Goal: Task Accomplishment & Management: Manage account settings

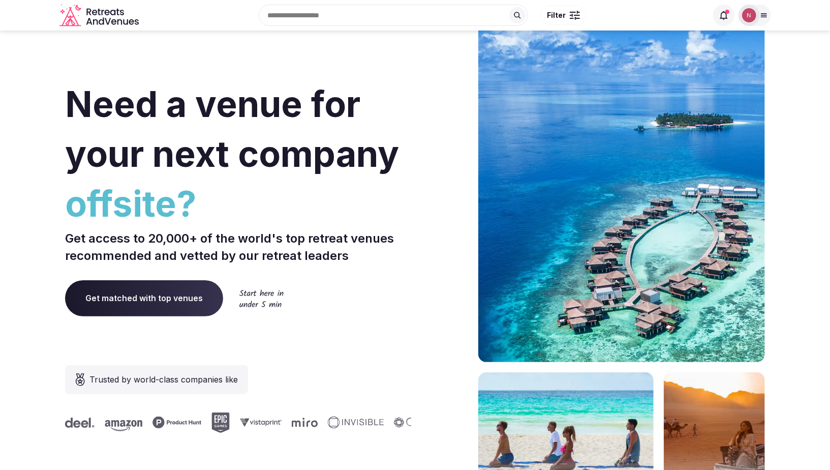
click at [755, 14] on img at bounding box center [749, 15] width 14 height 14
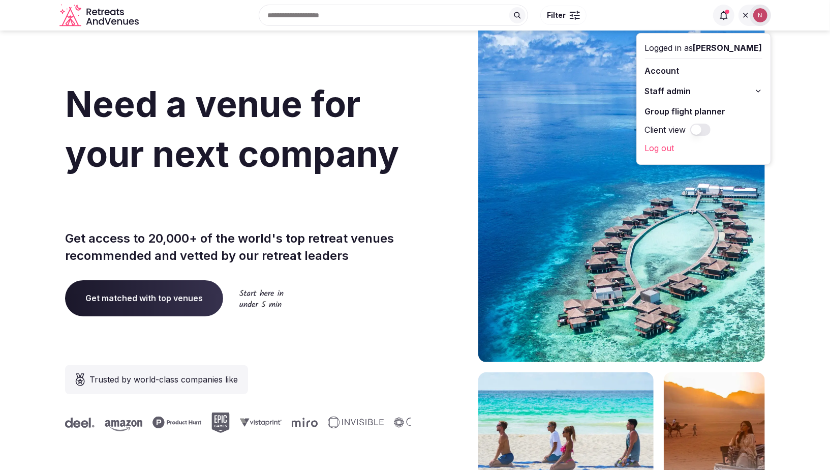
click at [683, 92] on span "Staff admin" at bounding box center [668, 91] width 46 height 12
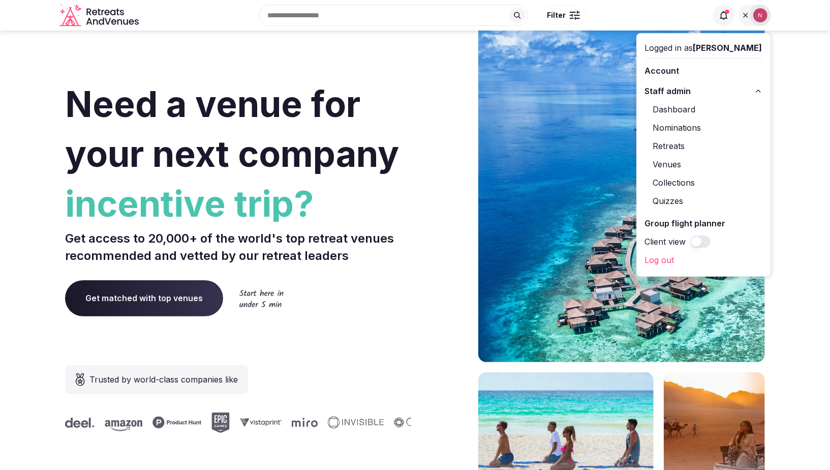
click at [680, 147] on link "Retreats" at bounding box center [703, 146] width 117 height 16
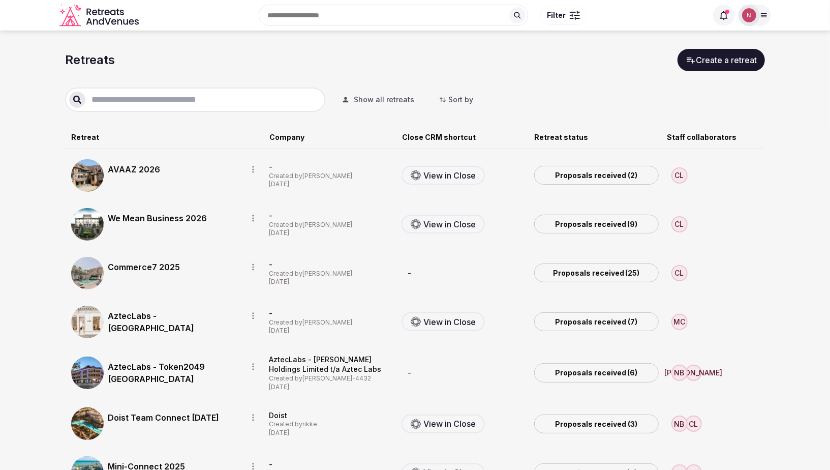
click at [146, 222] on link "We Mean Business 2026" at bounding box center [173, 218] width 131 height 12
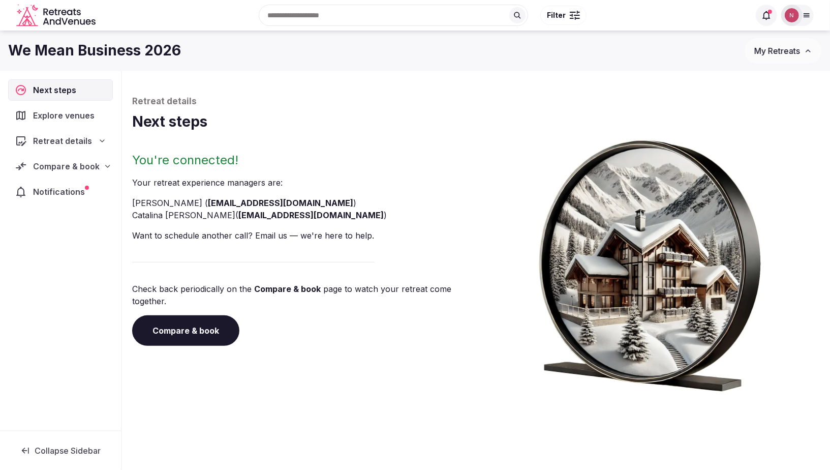
click at [58, 165] on span "Compare & book" at bounding box center [66, 166] width 67 height 12
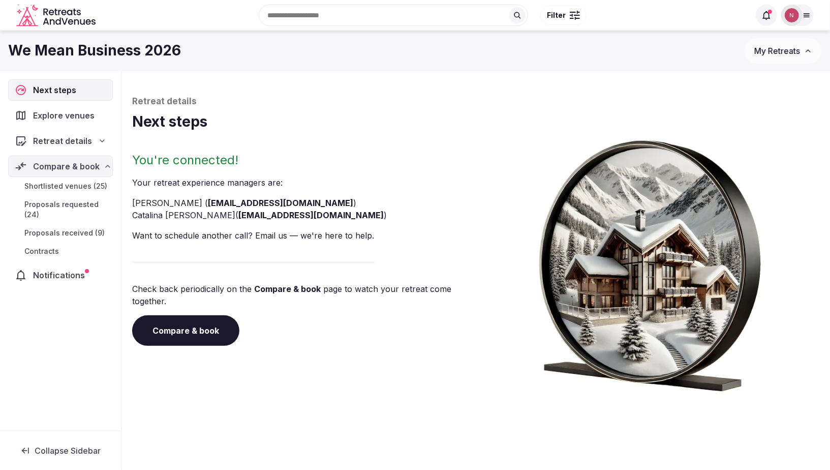
drag, startPoint x: 58, startPoint y: 235, endPoint x: 141, endPoint y: 223, distance: 83.8
click at [58, 235] on span "Proposals received (9)" at bounding box center [64, 233] width 80 height 10
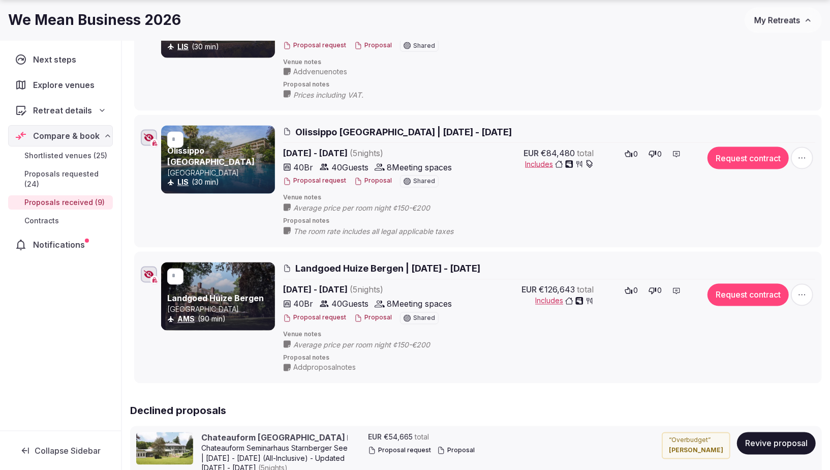
scroll to position [1072, 0]
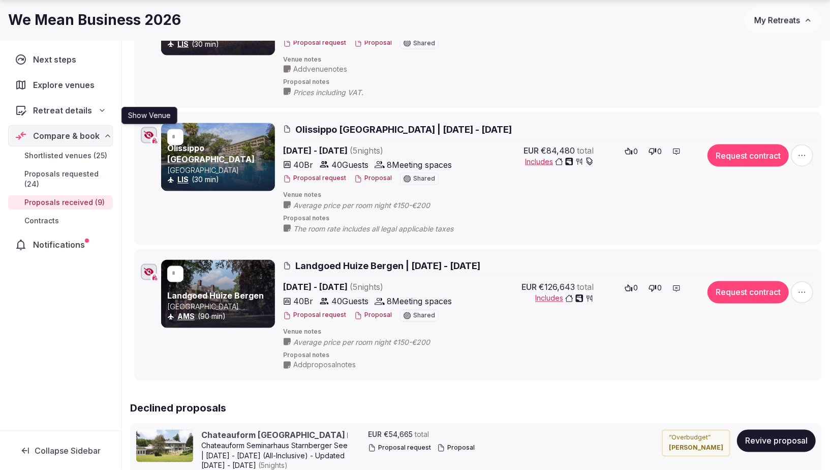
click at [146, 131] on icon "button" at bounding box center [149, 135] width 10 height 8
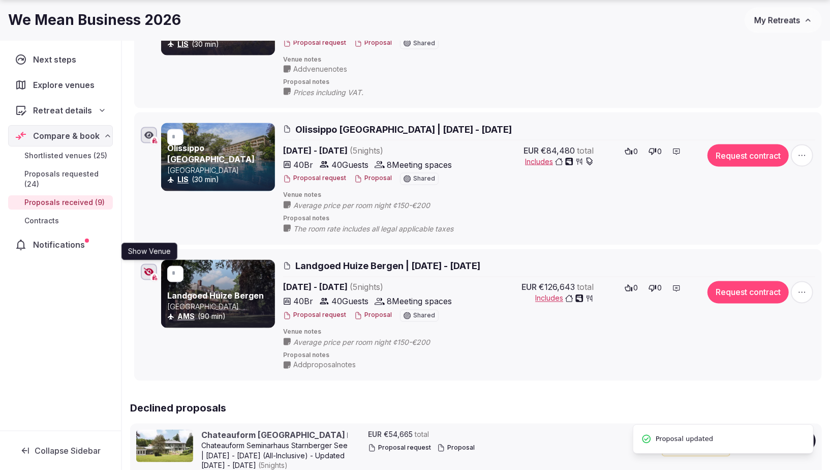
click at [146, 268] on icon "button" at bounding box center [149, 272] width 10 height 8
click at [807, 150] on icon "button" at bounding box center [802, 155] width 10 height 10
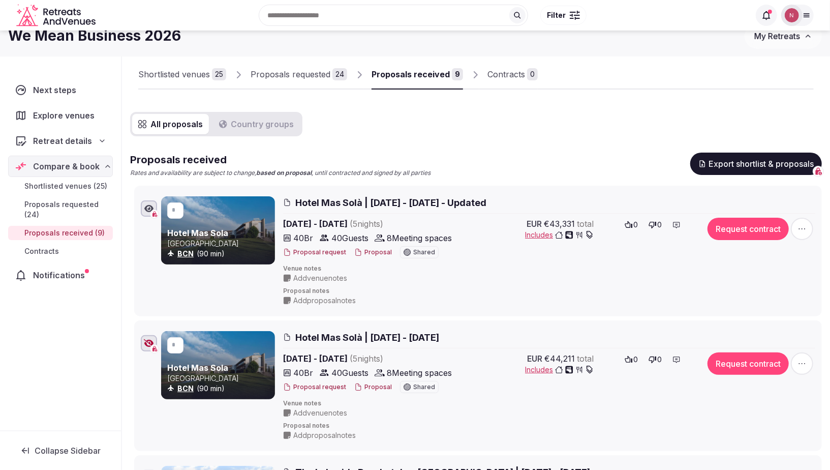
scroll to position [0, 0]
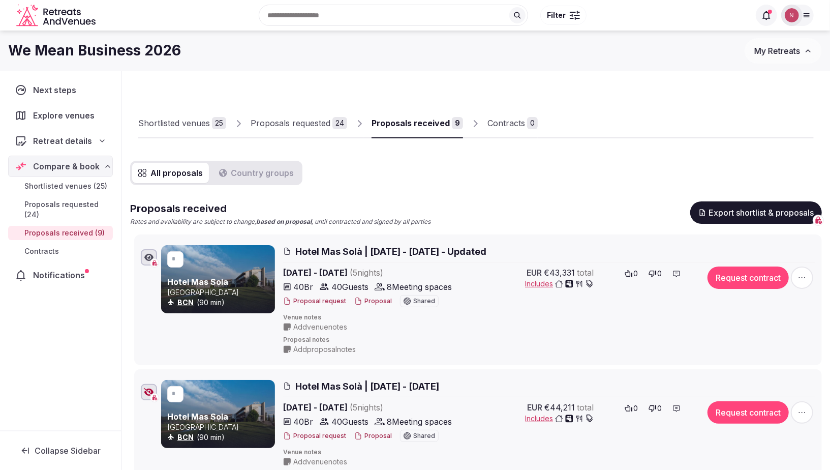
click at [780, 53] on span "My Retreats" at bounding box center [777, 51] width 46 height 10
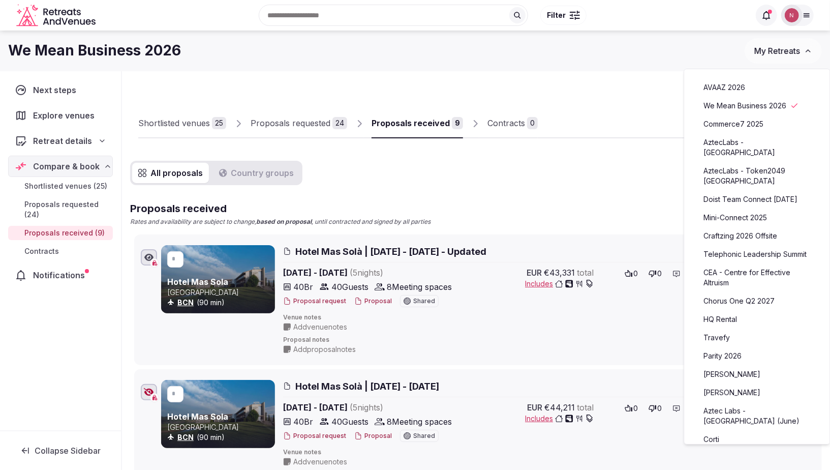
click at [729, 86] on link "AVAAZ 2026" at bounding box center [757, 87] width 125 height 16
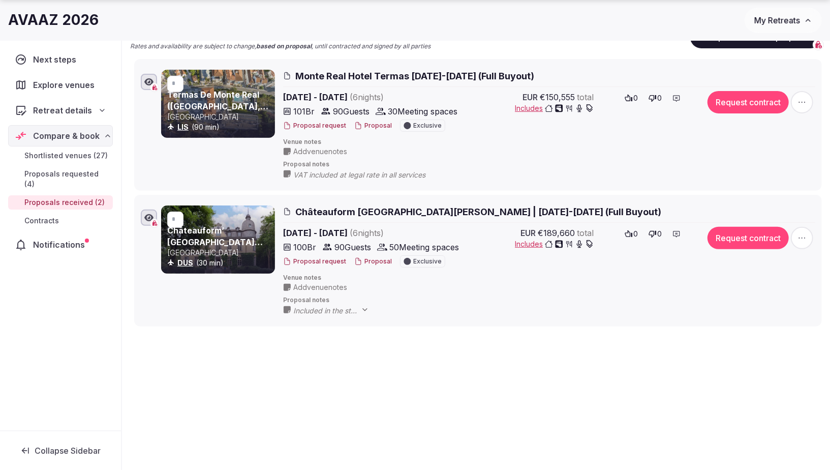
scroll to position [176, 0]
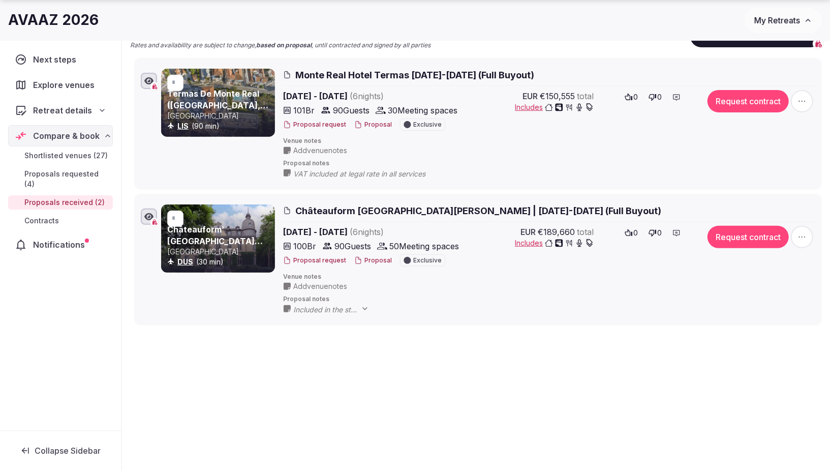
click at [60, 173] on span "Proposals requested (4)" at bounding box center [66, 179] width 84 height 20
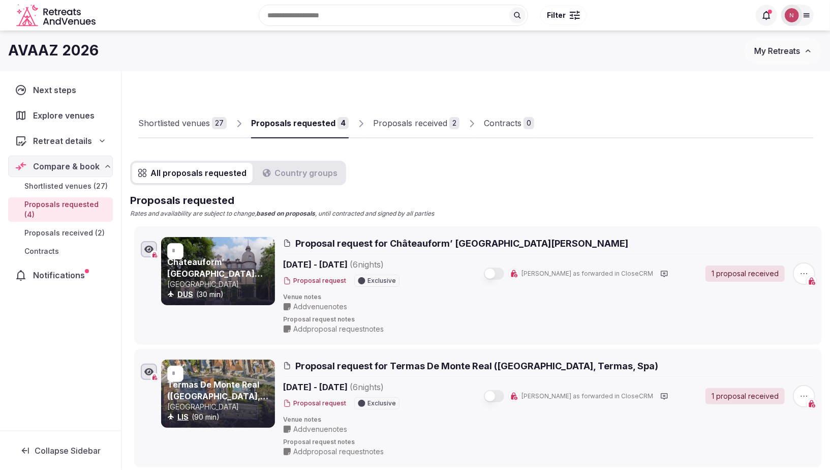
click at [564, 15] on span "Filter" at bounding box center [556, 15] width 19 height 10
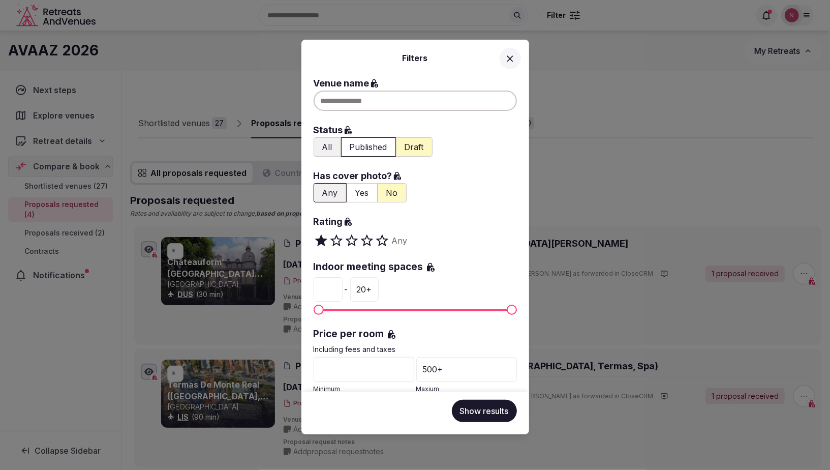
click at [382, 99] on div at bounding box center [415, 100] width 203 height 20
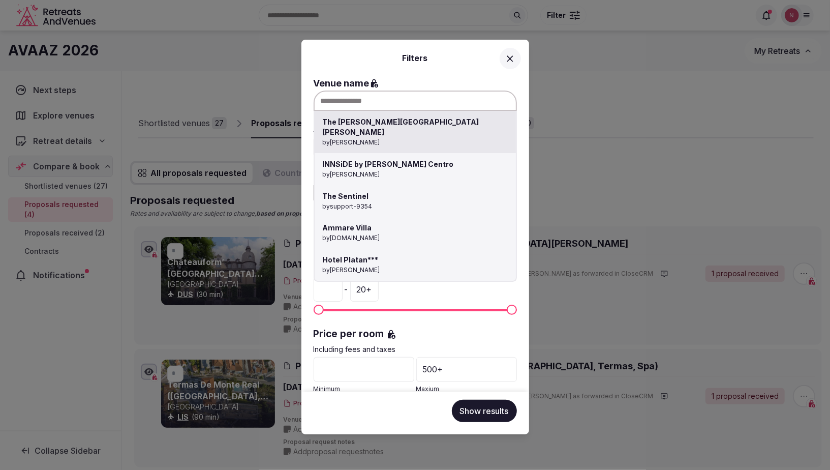
paste input "**********"
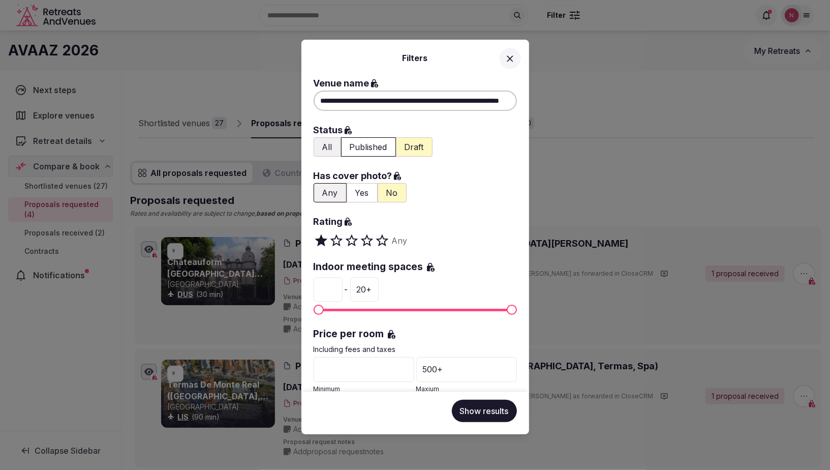
type input "**********"
click at [491, 417] on button "Show results" at bounding box center [484, 411] width 65 height 22
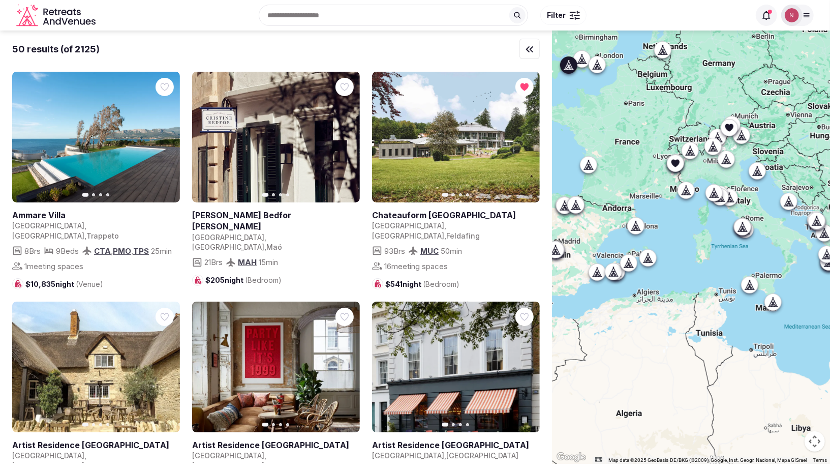
scroll to position [270, 0]
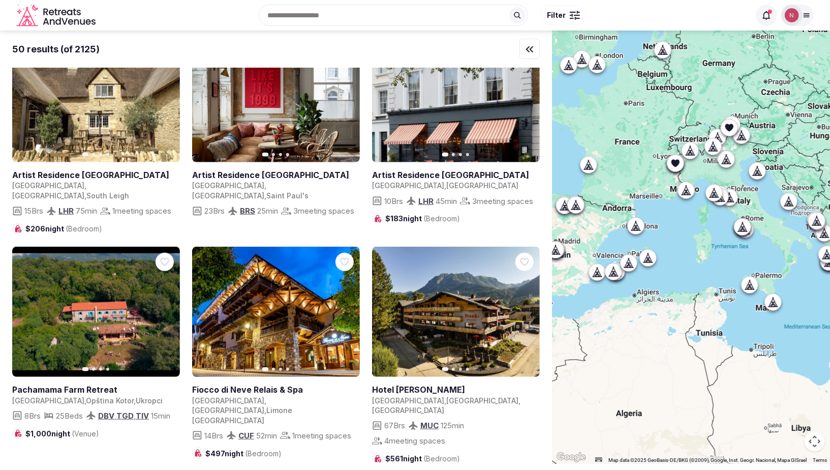
click at [559, 16] on span "Filter" at bounding box center [556, 15] width 19 height 10
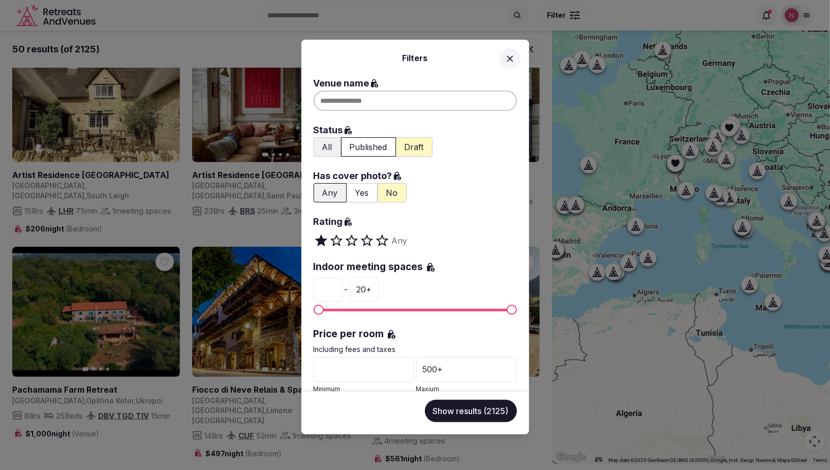
click at [416, 89] on label "Venue name" at bounding box center [415, 83] width 203 height 14
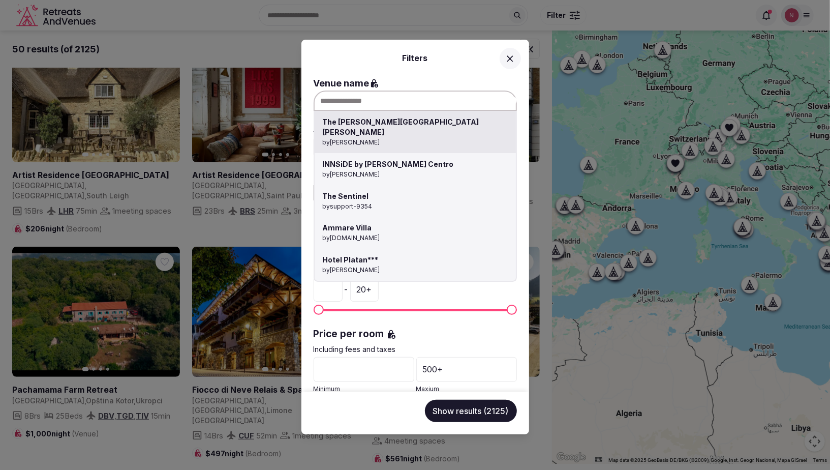
click at [415, 95] on div "The [PERSON_NAME] [GEOGRAPHIC_DATA][PERSON_NAME] by [PERSON_NAME] INNSiDE by [P…" at bounding box center [415, 100] width 203 height 20
paste input "**********"
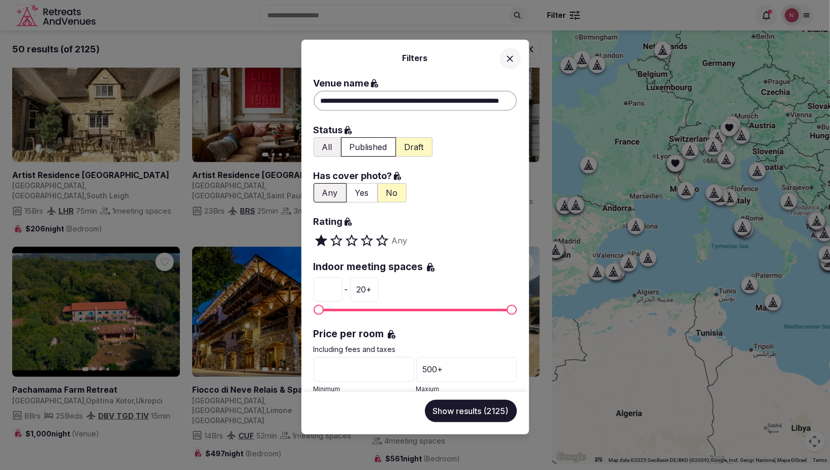
click at [371, 99] on input "**********" at bounding box center [415, 100] width 203 height 20
type input "**********"
click at [464, 414] on button "Show results (2125)" at bounding box center [471, 411] width 92 height 22
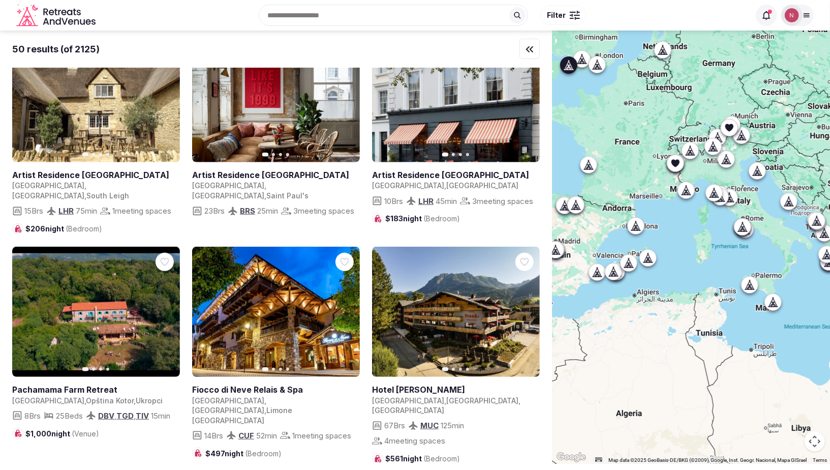
scroll to position [176, 0]
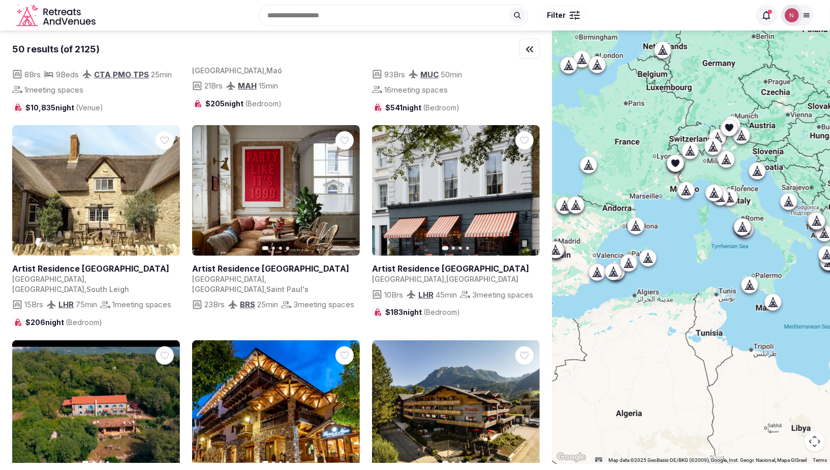
click at [562, 20] on button "Filter" at bounding box center [563, 15] width 46 height 19
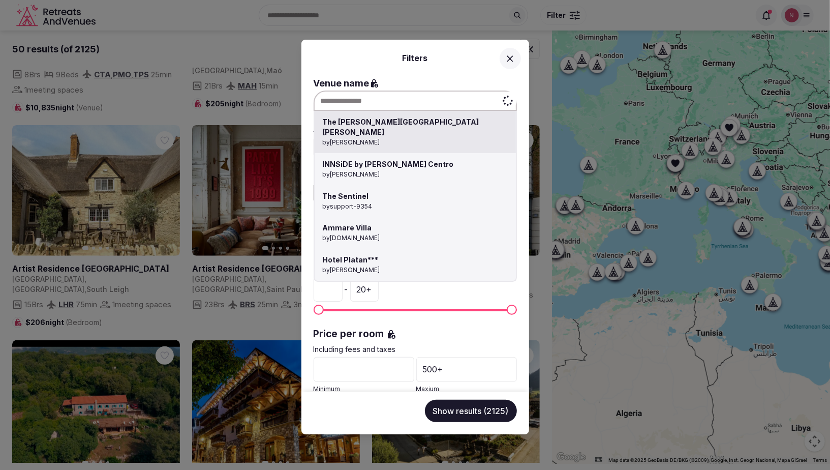
click at [394, 100] on div "The [PERSON_NAME] [GEOGRAPHIC_DATA][PERSON_NAME] by [PERSON_NAME] INNSiDE by [P…" at bounding box center [415, 100] width 203 height 20
paste input "**********"
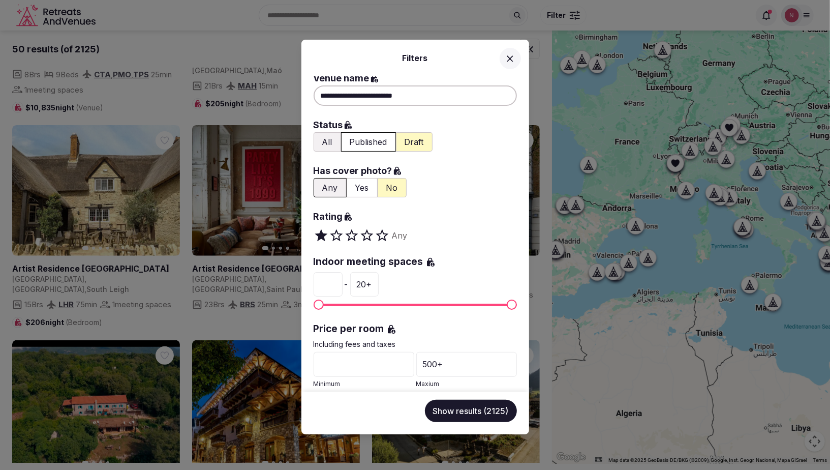
scroll to position [0, 0]
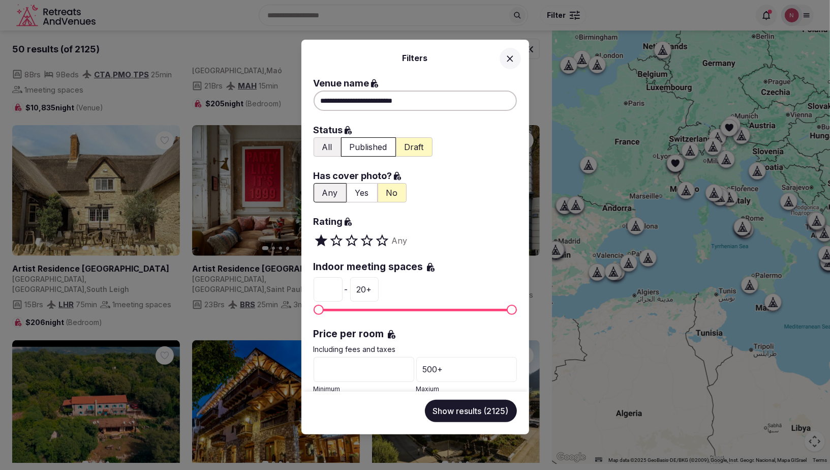
type input "**********"
drag, startPoint x: 620, startPoint y: 157, endPoint x: 762, endPoint y: 132, distance: 143.4
click at [791, 139] on div "**********" at bounding box center [415, 235] width 830 height 470
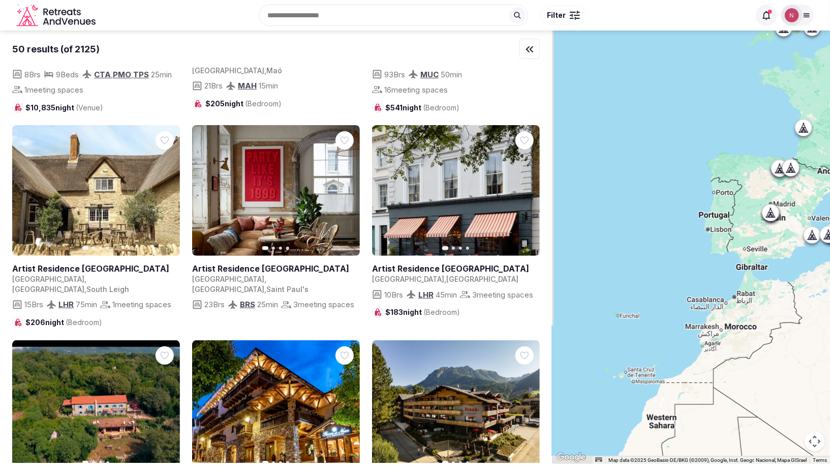
drag, startPoint x: 726, startPoint y: 122, endPoint x: 815, endPoint y: 71, distance: 102.5
click at [815, 71] on div at bounding box center [691, 247] width 278 height 433
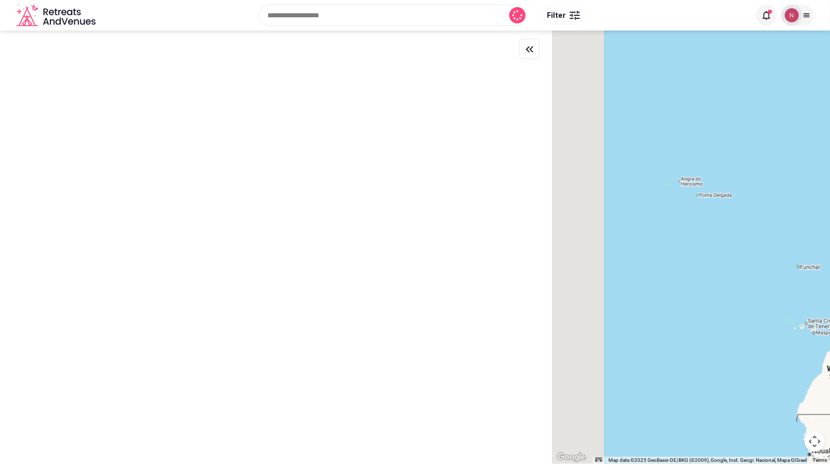
drag, startPoint x: 614, startPoint y: 201, endPoint x: 810, endPoint y: 167, distance: 199.6
click at [810, 167] on div at bounding box center [691, 247] width 278 height 433
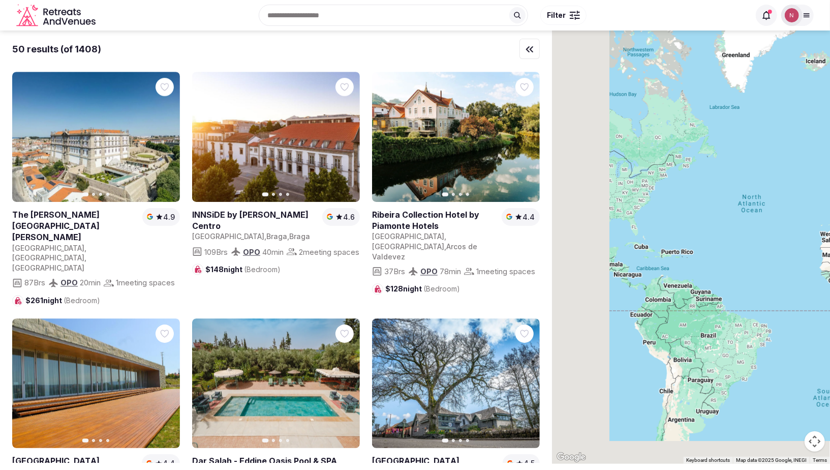
drag, startPoint x: 607, startPoint y: 230, endPoint x: 790, endPoint y: 191, distance: 187.2
click at [812, 190] on div at bounding box center [691, 247] width 278 height 433
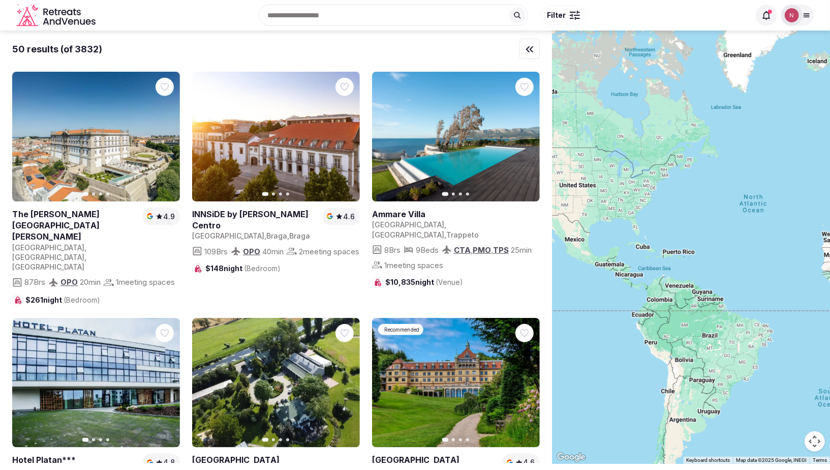
drag, startPoint x: 712, startPoint y: 205, endPoint x: 770, endPoint y: 204, distance: 57.5
click at [773, 204] on div at bounding box center [691, 247] width 278 height 433
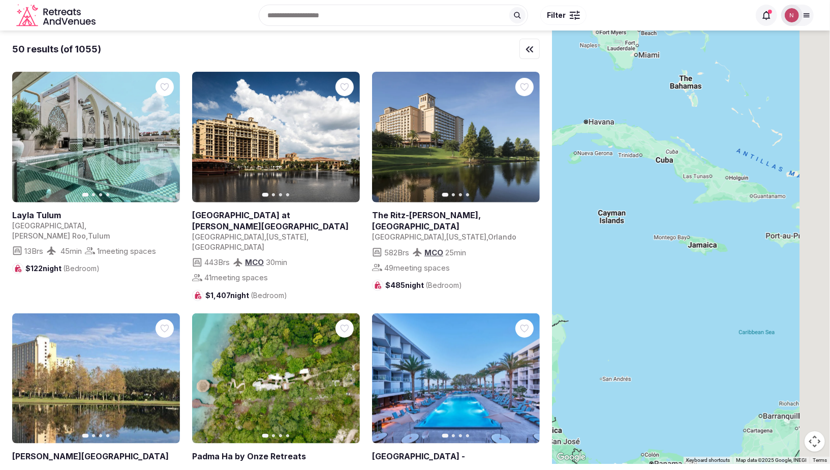
drag, startPoint x: 663, startPoint y: 171, endPoint x: 623, endPoint y: 153, distance: 44.1
click at [623, 153] on div at bounding box center [691, 247] width 278 height 433
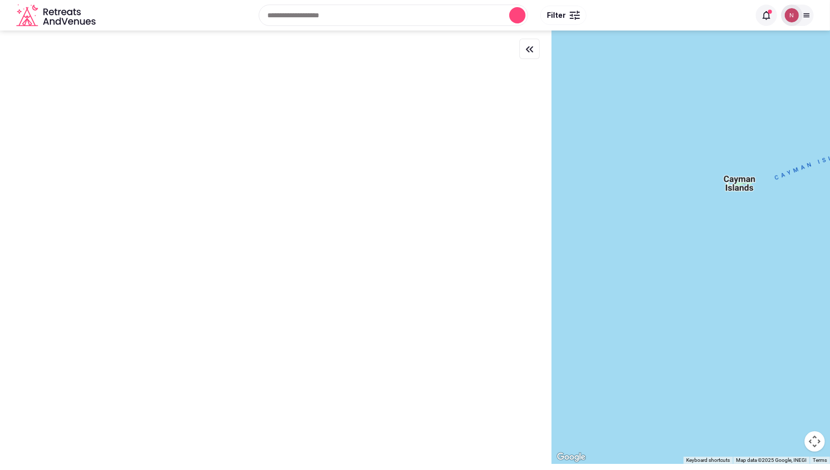
drag, startPoint x: 645, startPoint y: 229, endPoint x: 788, endPoint y: 228, distance: 142.9
click at [788, 228] on div at bounding box center [691, 247] width 278 height 433
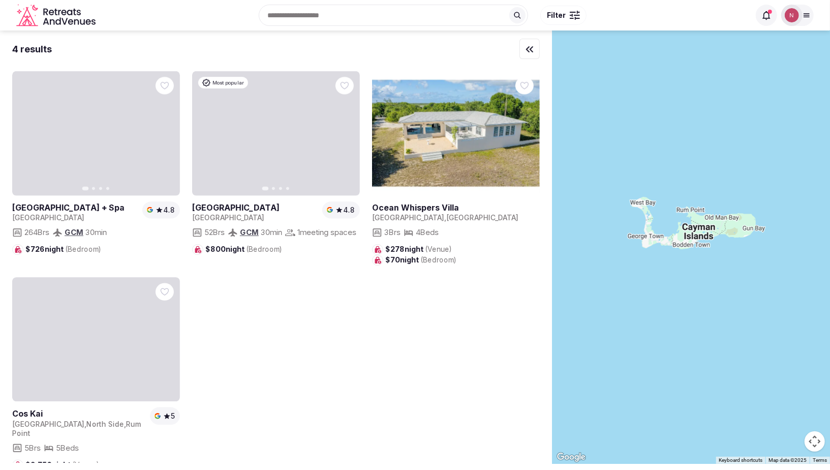
drag, startPoint x: 713, startPoint y: 169, endPoint x: 662, endPoint y: 266, distance: 109.2
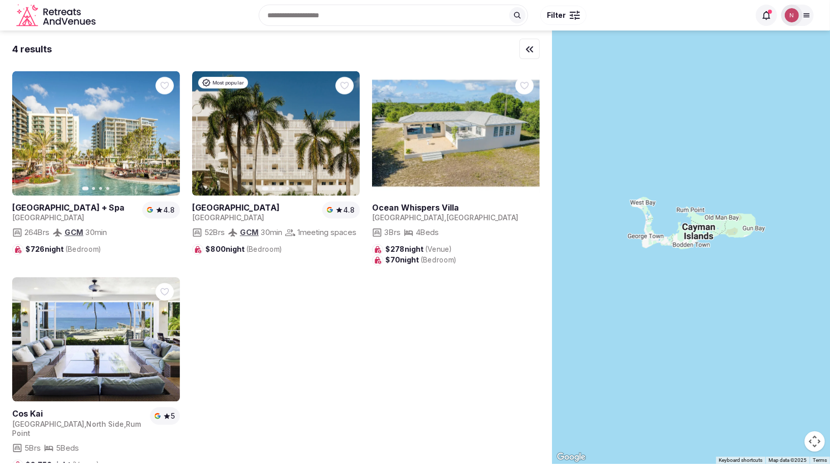
click at [662, 266] on div at bounding box center [691, 247] width 278 height 433
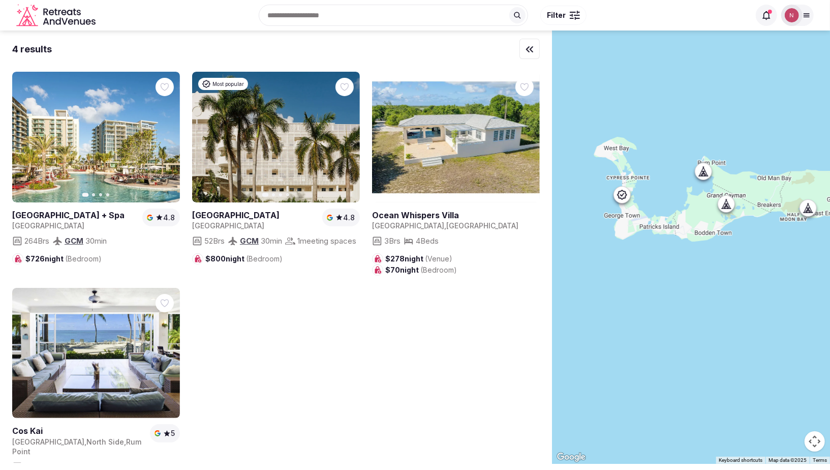
click at [730, 204] on icon at bounding box center [726, 204] width 10 height 10
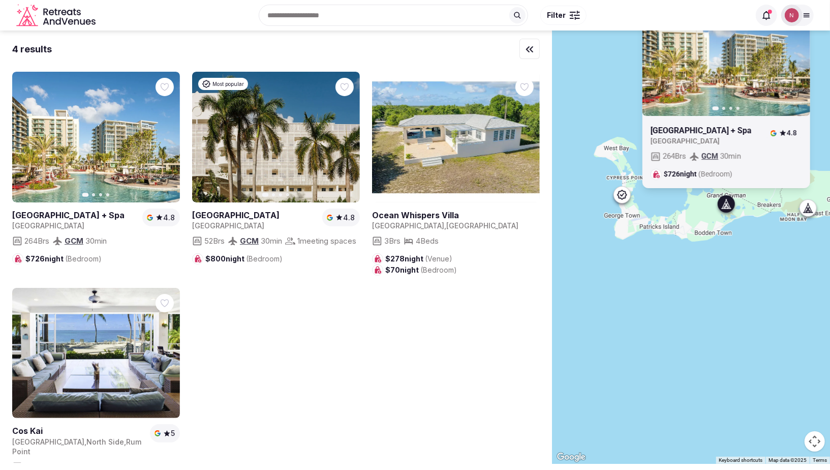
click at [730, 204] on icon at bounding box center [726, 204] width 10 height 10
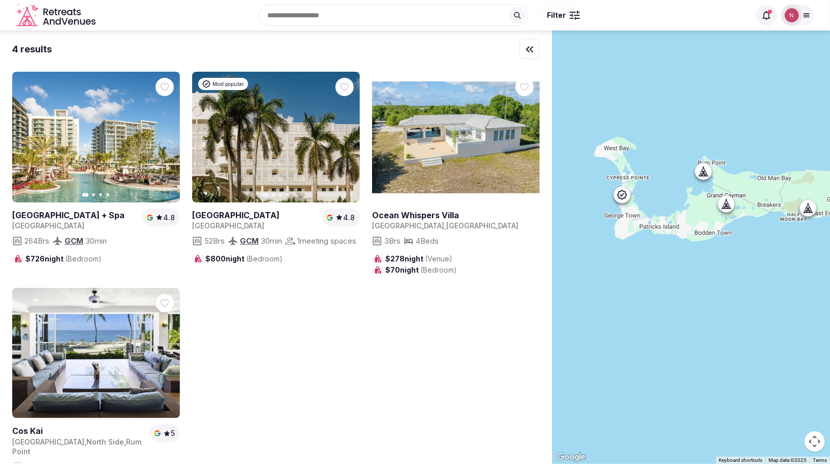
click at [618, 198] on icon at bounding box center [622, 195] width 10 height 10
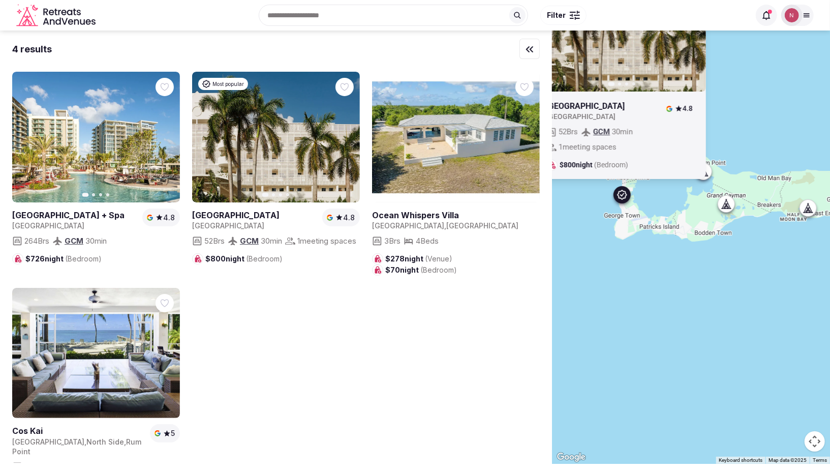
click at [618, 198] on icon at bounding box center [622, 195] width 10 height 10
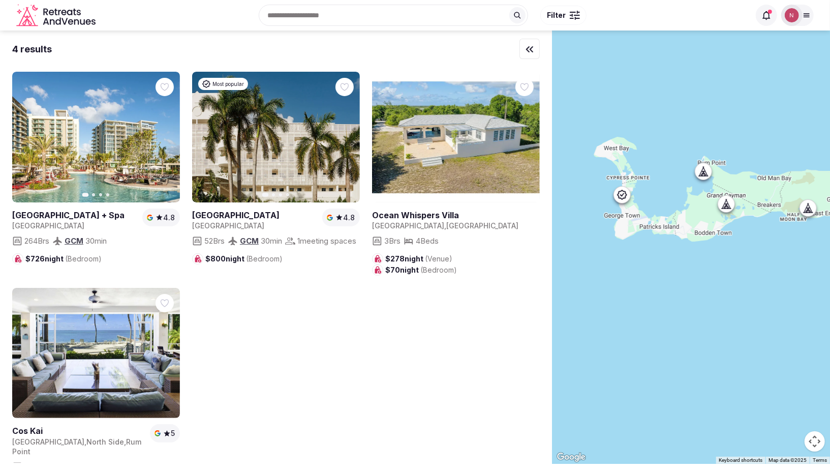
click at [810, 208] on icon at bounding box center [810, 207] width 5 height 9
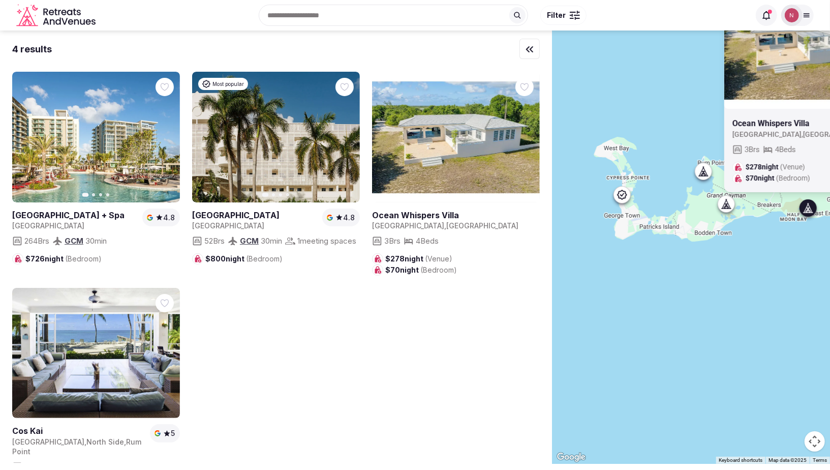
click at [810, 208] on icon at bounding box center [810, 207] width 5 height 9
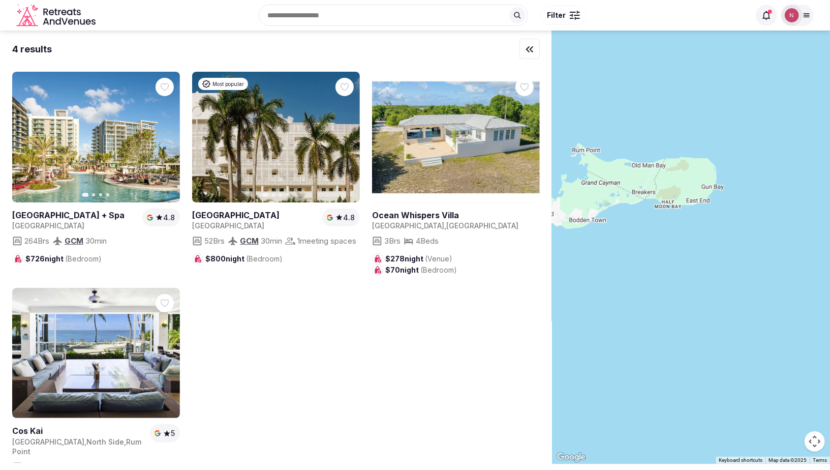
drag, startPoint x: 766, startPoint y: 236, endPoint x: 638, endPoint y: 223, distance: 128.8
click at [638, 223] on div at bounding box center [691, 247] width 278 height 433
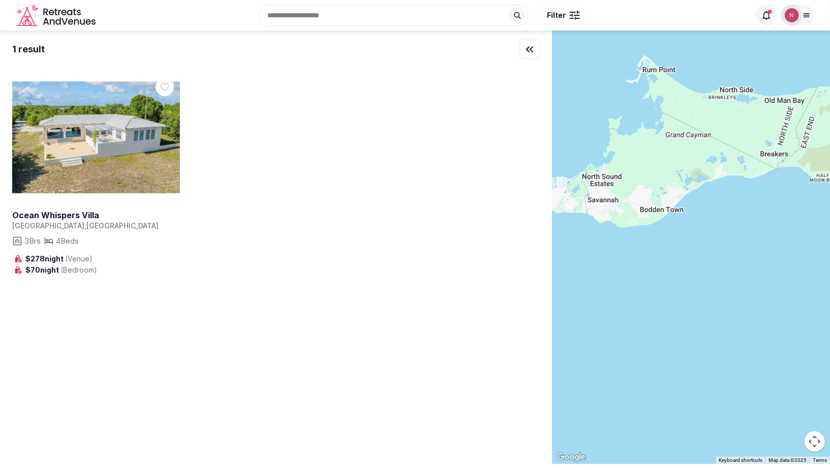
drag, startPoint x: 666, startPoint y: 212, endPoint x: 830, endPoint y: 202, distance: 164.5
click at [830, 202] on div at bounding box center [691, 247] width 278 height 433
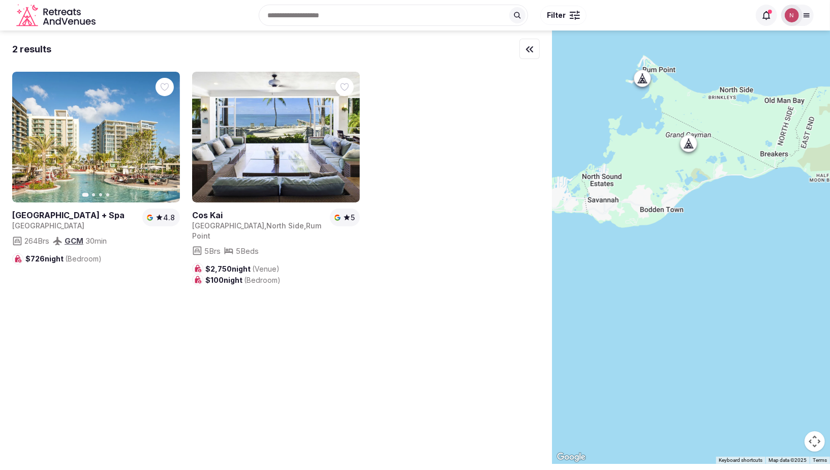
click at [642, 81] on icon at bounding box center [643, 78] width 10 height 10
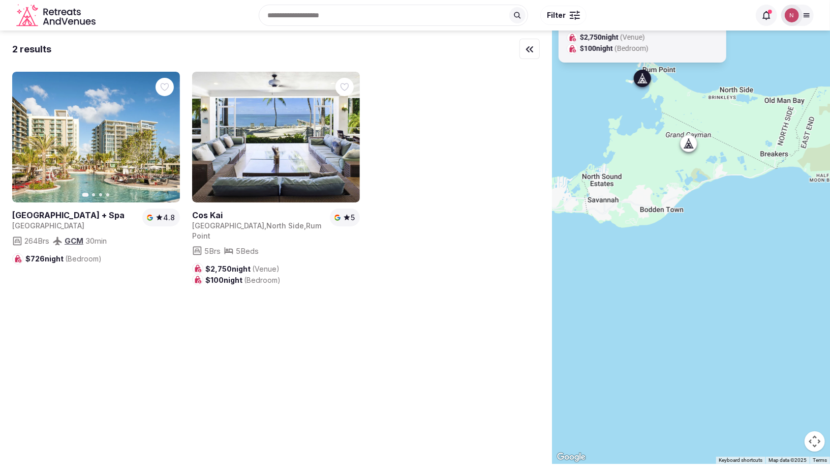
click at [642, 81] on icon at bounding box center [643, 78] width 10 height 10
